Goal: Information Seeking & Learning: Learn about a topic

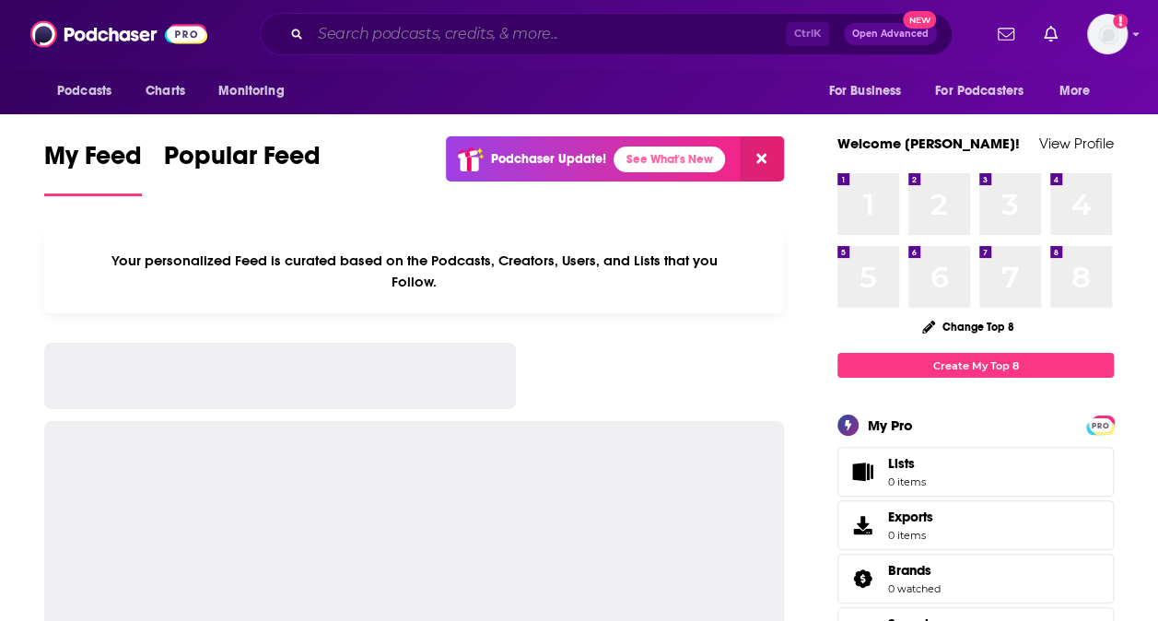
click at [537, 28] on input "Search podcasts, credits, & more..." at bounding box center [548, 33] width 475 height 29
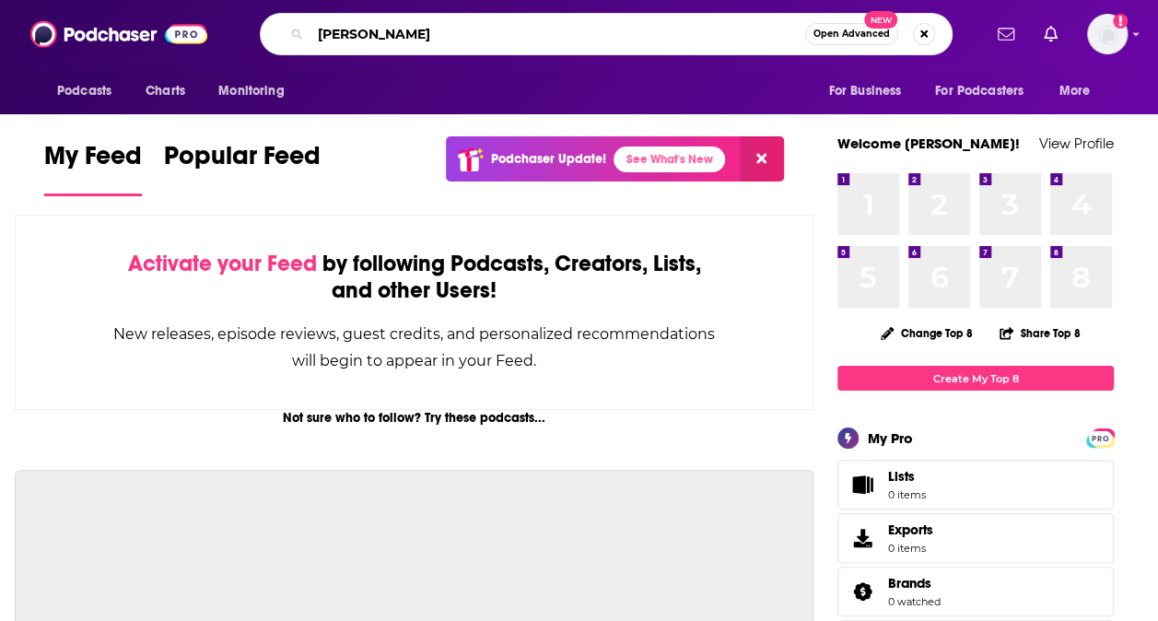
type input "[PERSON_NAME]"
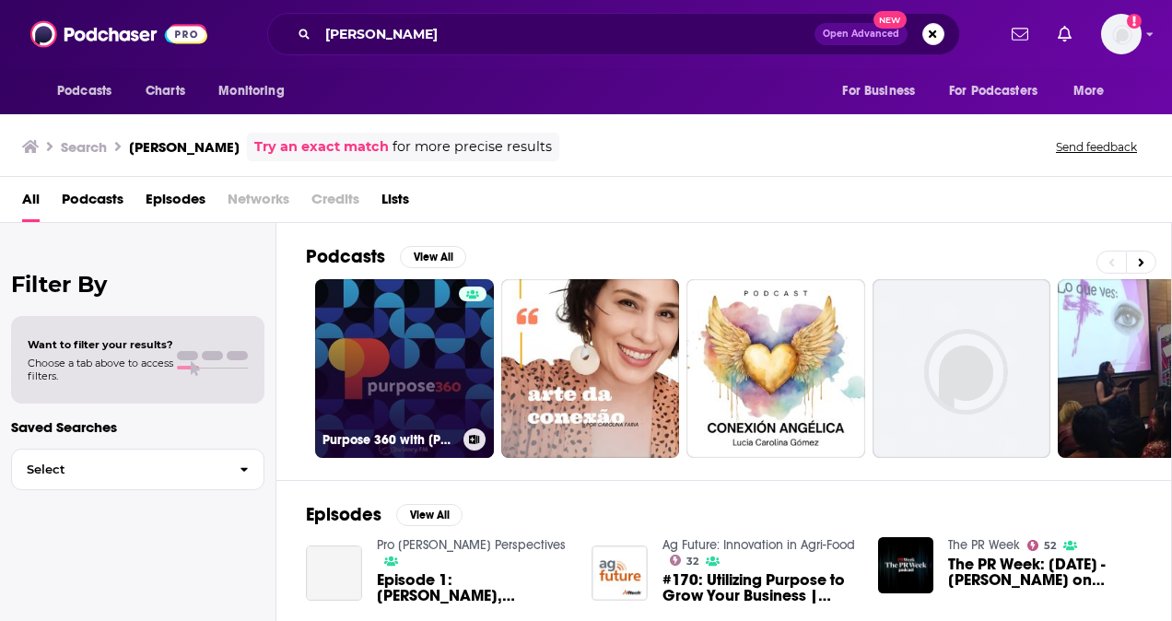
click at [378, 360] on link "Purpose 360 with [PERSON_NAME]" at bounding box center [404, 368] width 179 height 179
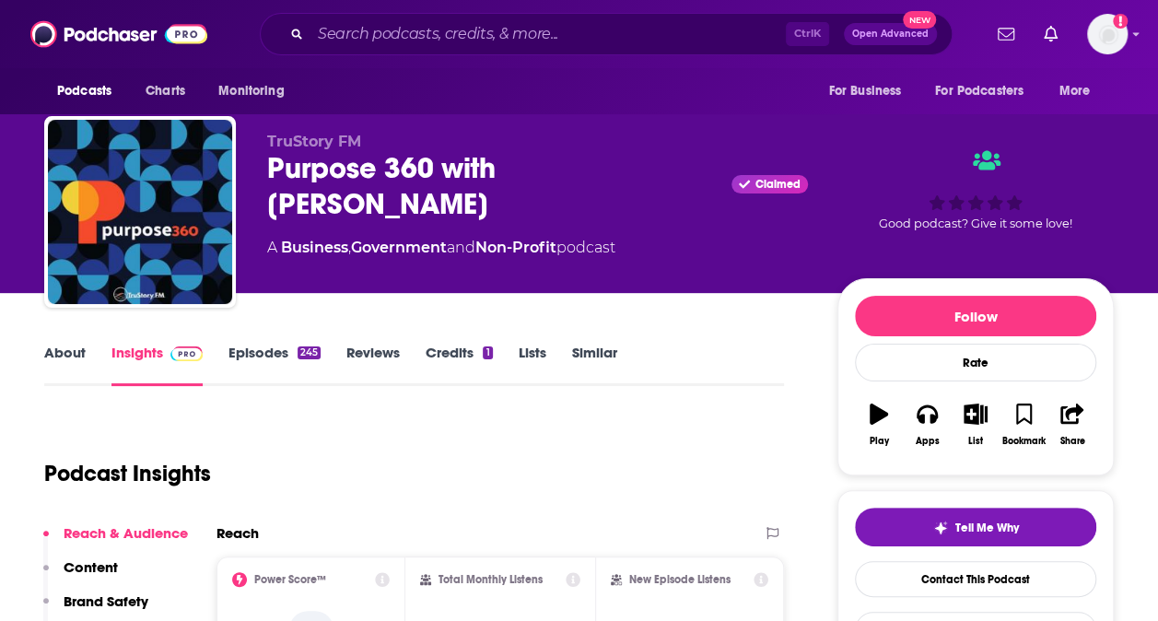
scroll to position [4, 0]
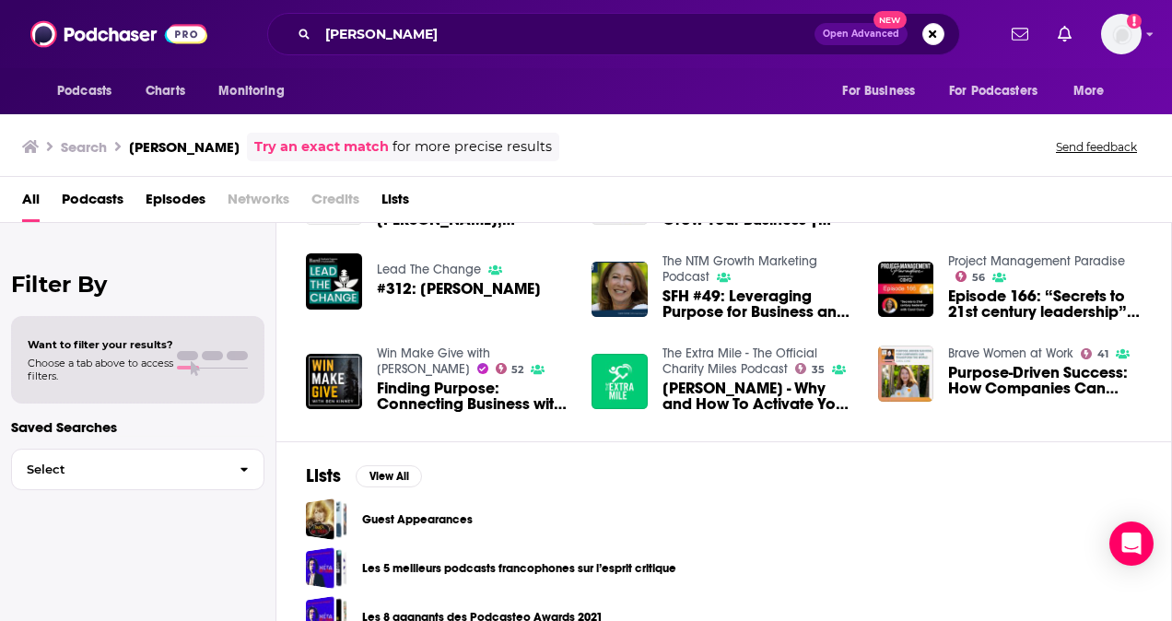
scroll to position [406, 0]
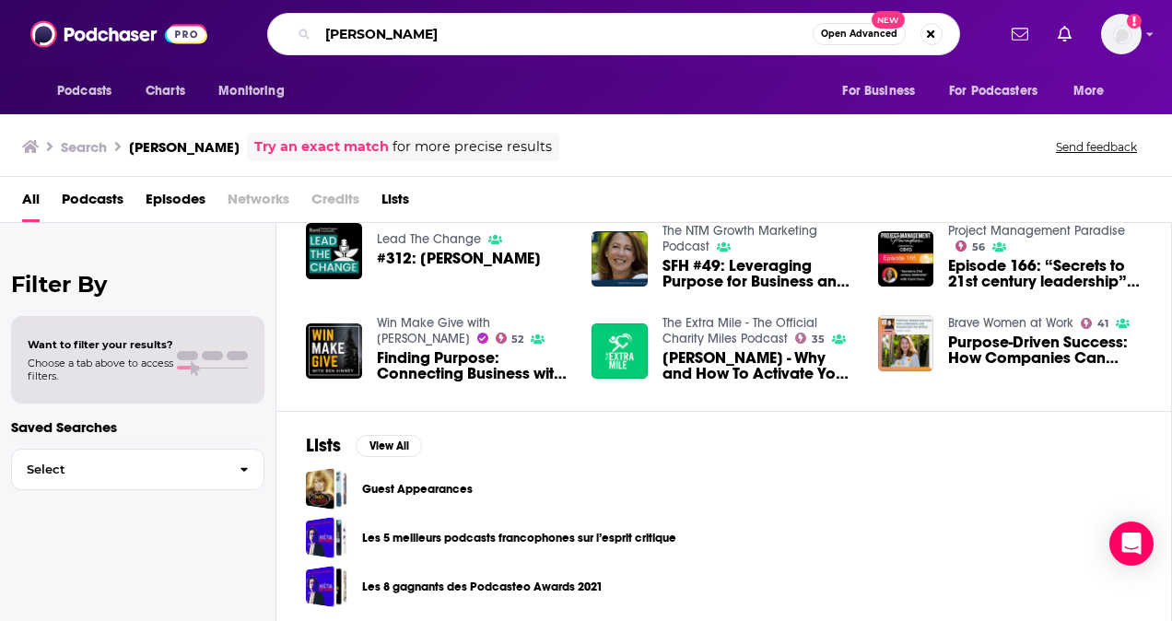
click at [418, 35] on input "[PERSON_NAME]" at bounding box center [565, 33] width 495 height 29
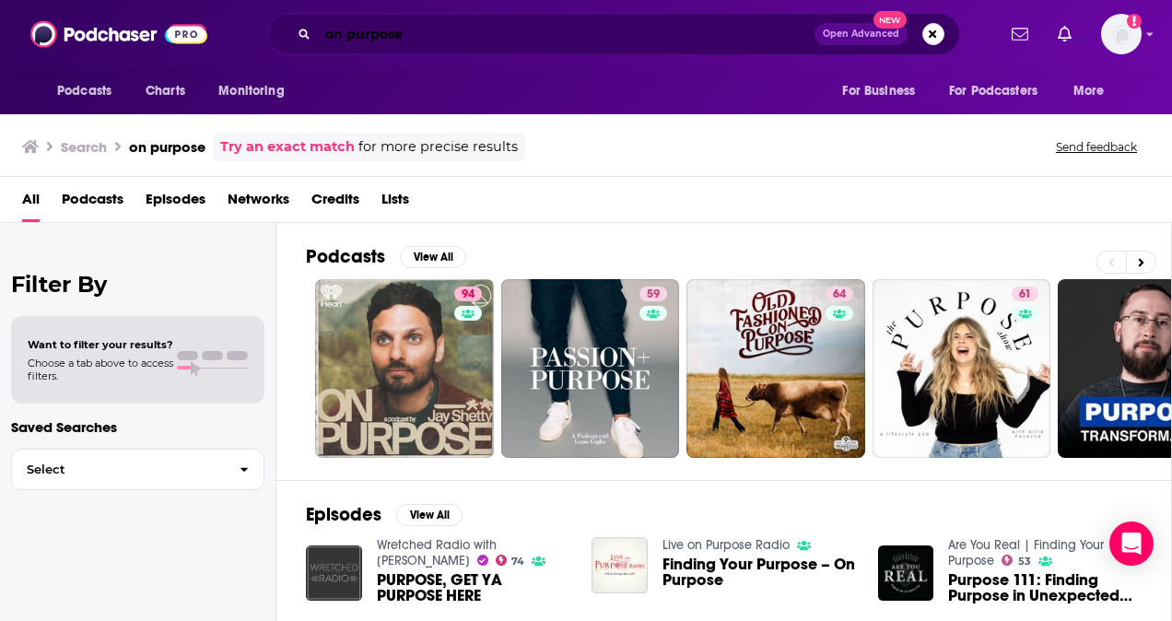
click at [516, 35] on input "on purpose" at bounding box center [566, 33] width 497 height 29
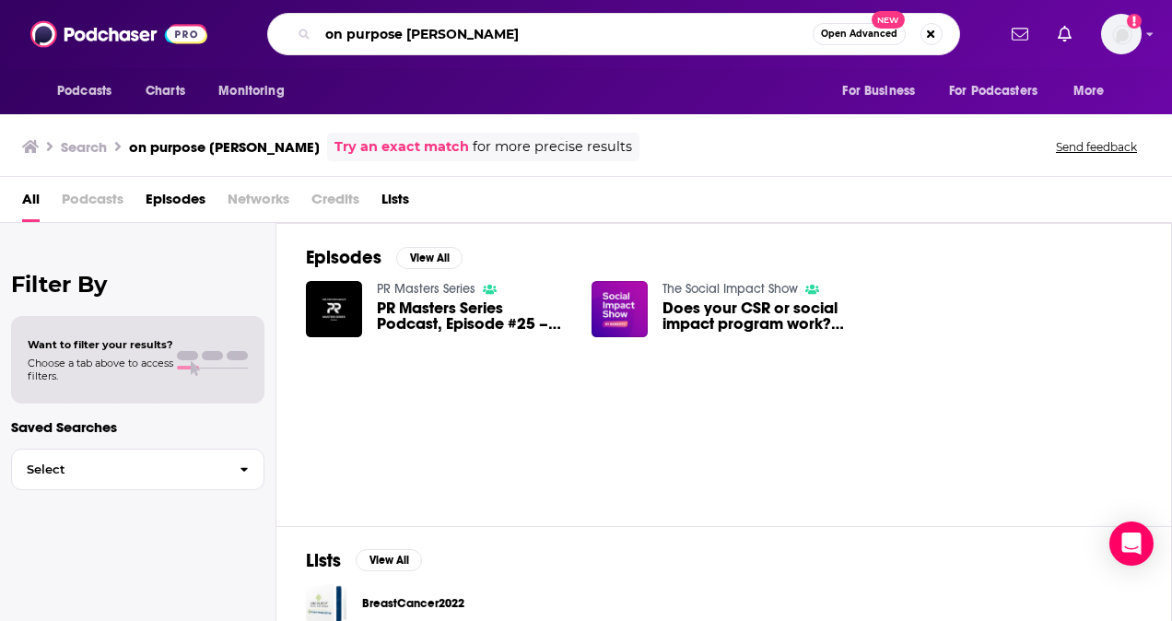
type input "on purpose [PERSON_NAME]"
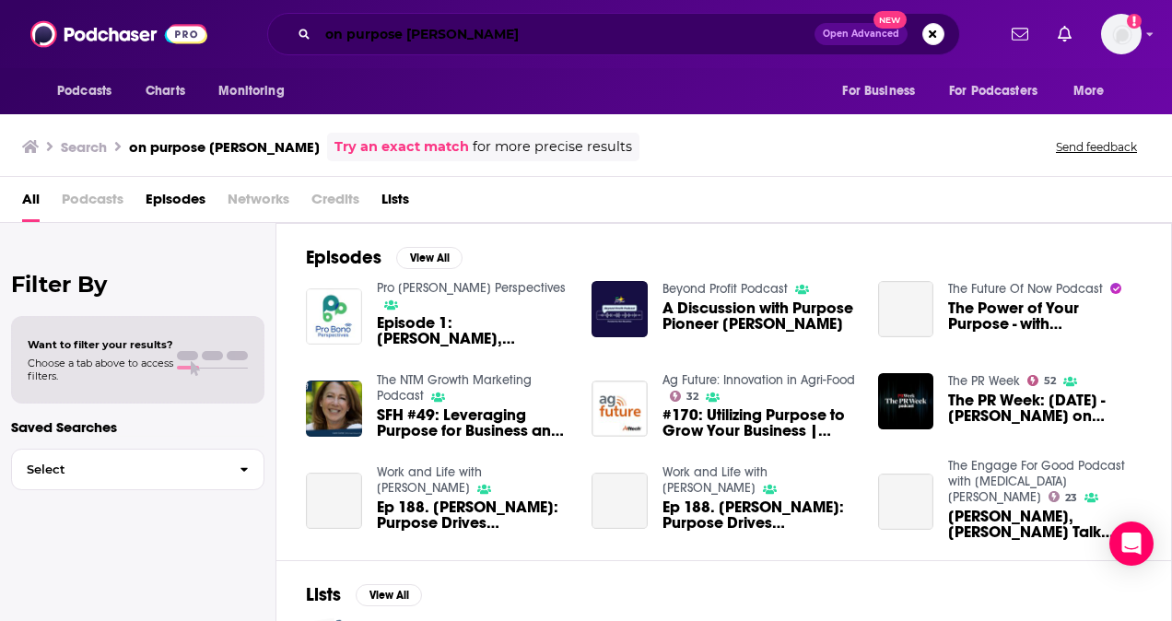
click at [445, 31] on input "on purpose [PERSON_NAME]" at bounding box center [566, 33] width 497 height 29
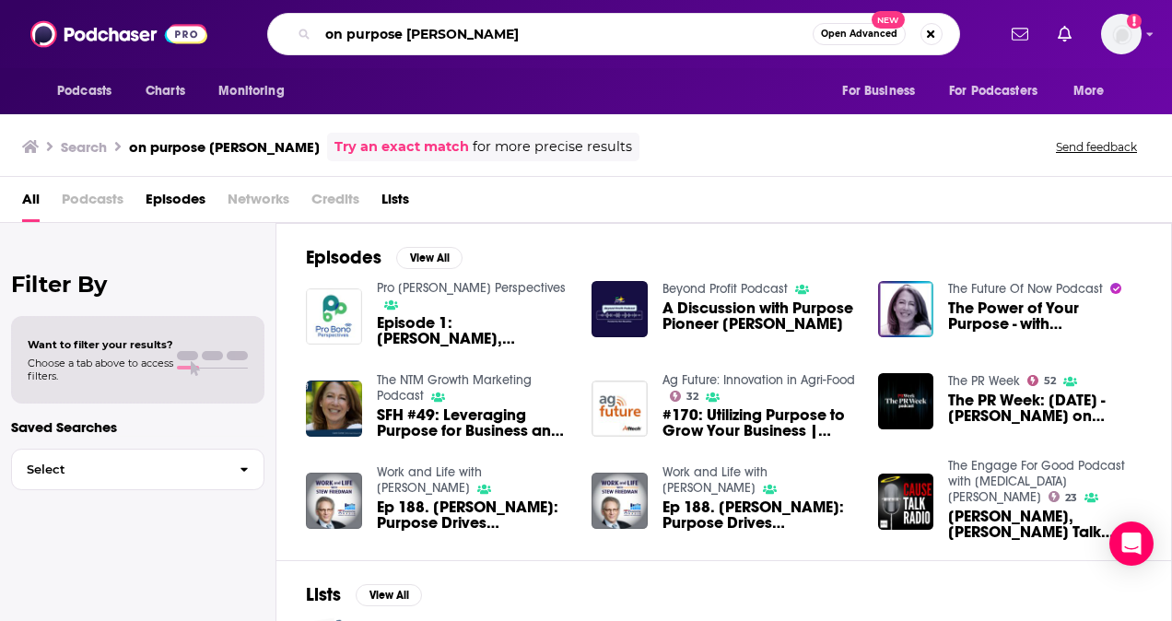
click at [445, 31] on input "on purpose [PERSON_NAME]" at bounding box center [565, 33] width 495 height 29
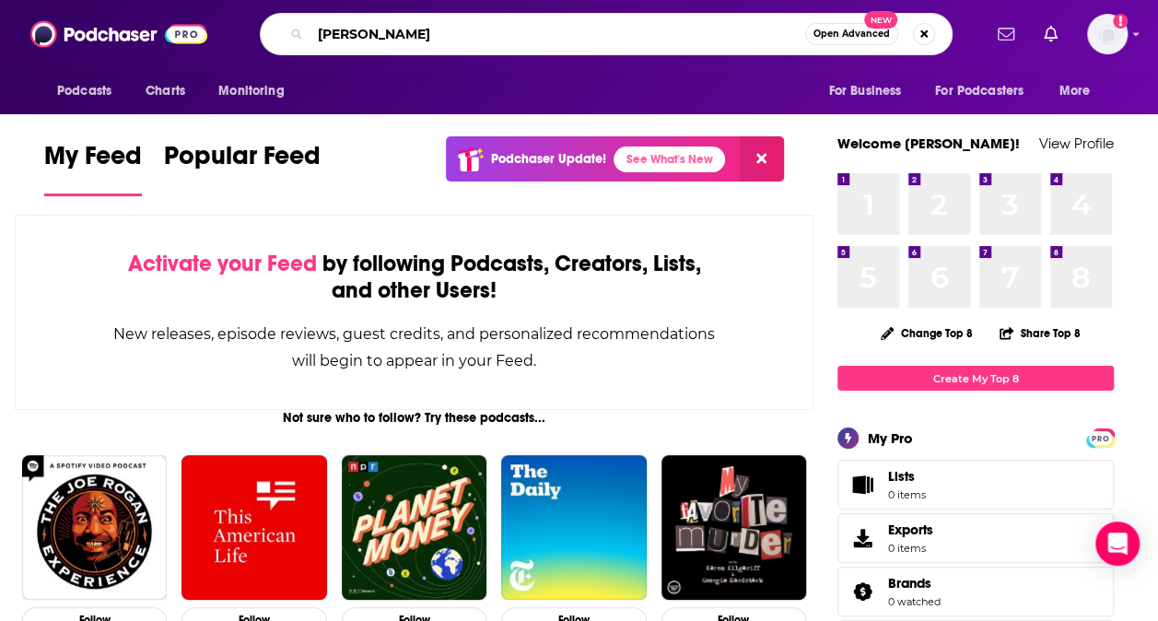
type input "[PERSON_NAME]"
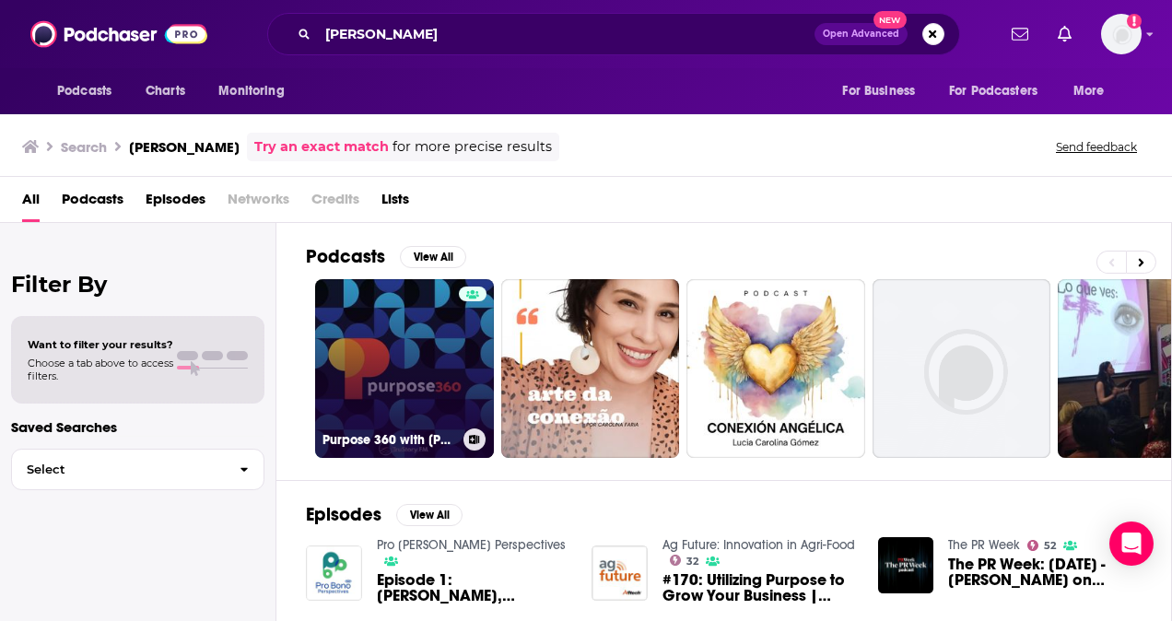
click at [408, 359] on link "Purpose 360 with [PERSON_NAME]" at bounding box center [404, 368] width 179 height 179
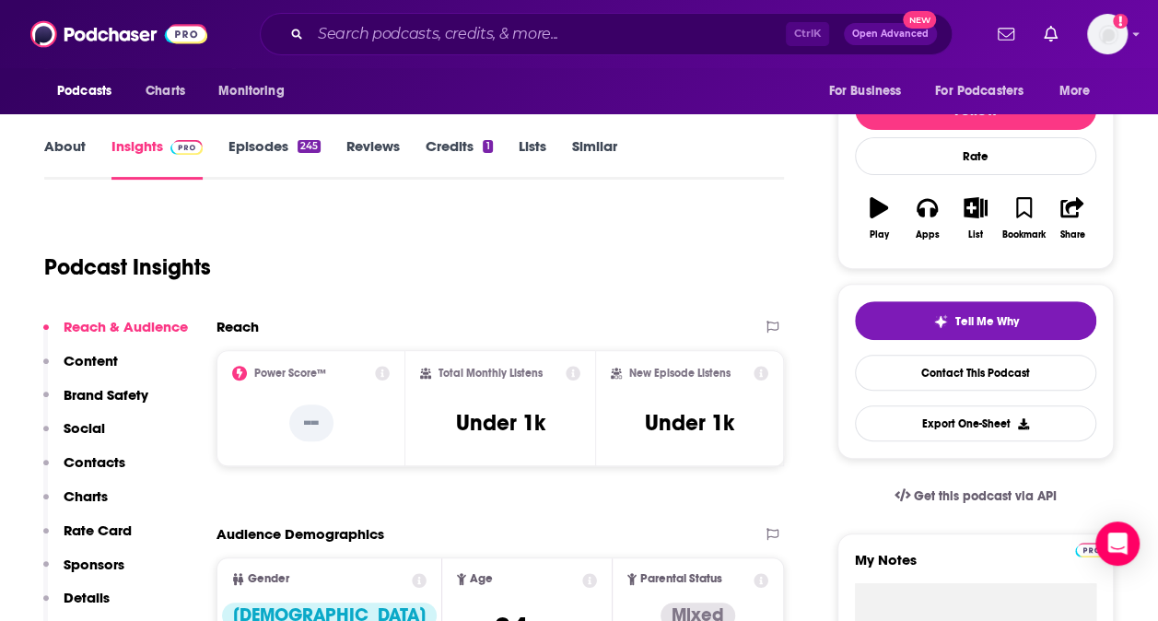
scroll to position [235, 0]
